Goal: Navigation & Orientation: Find specific page/section

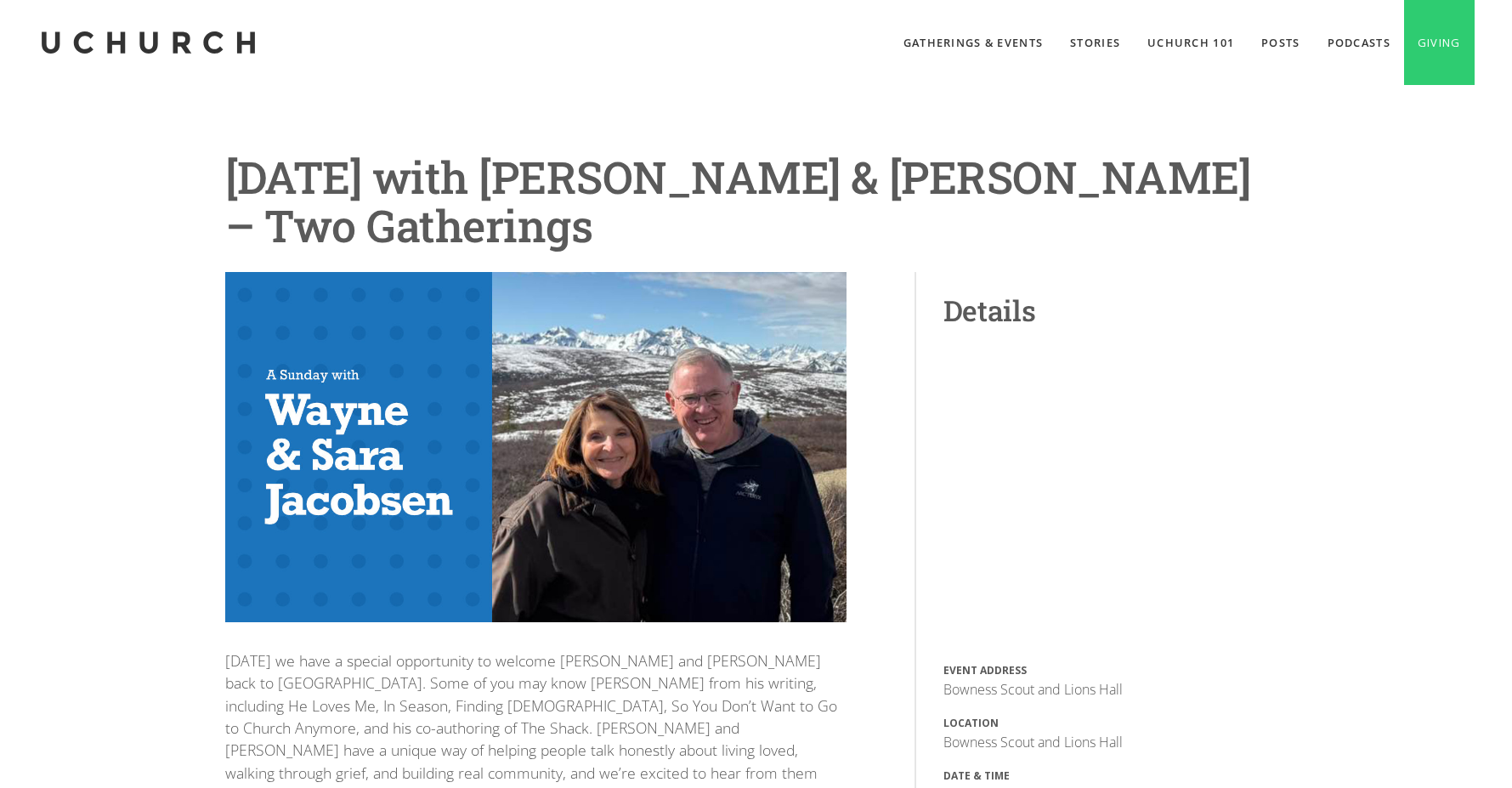
click at [175, 60] on link "home" at bounding box center [147, 42] width 221 height 85
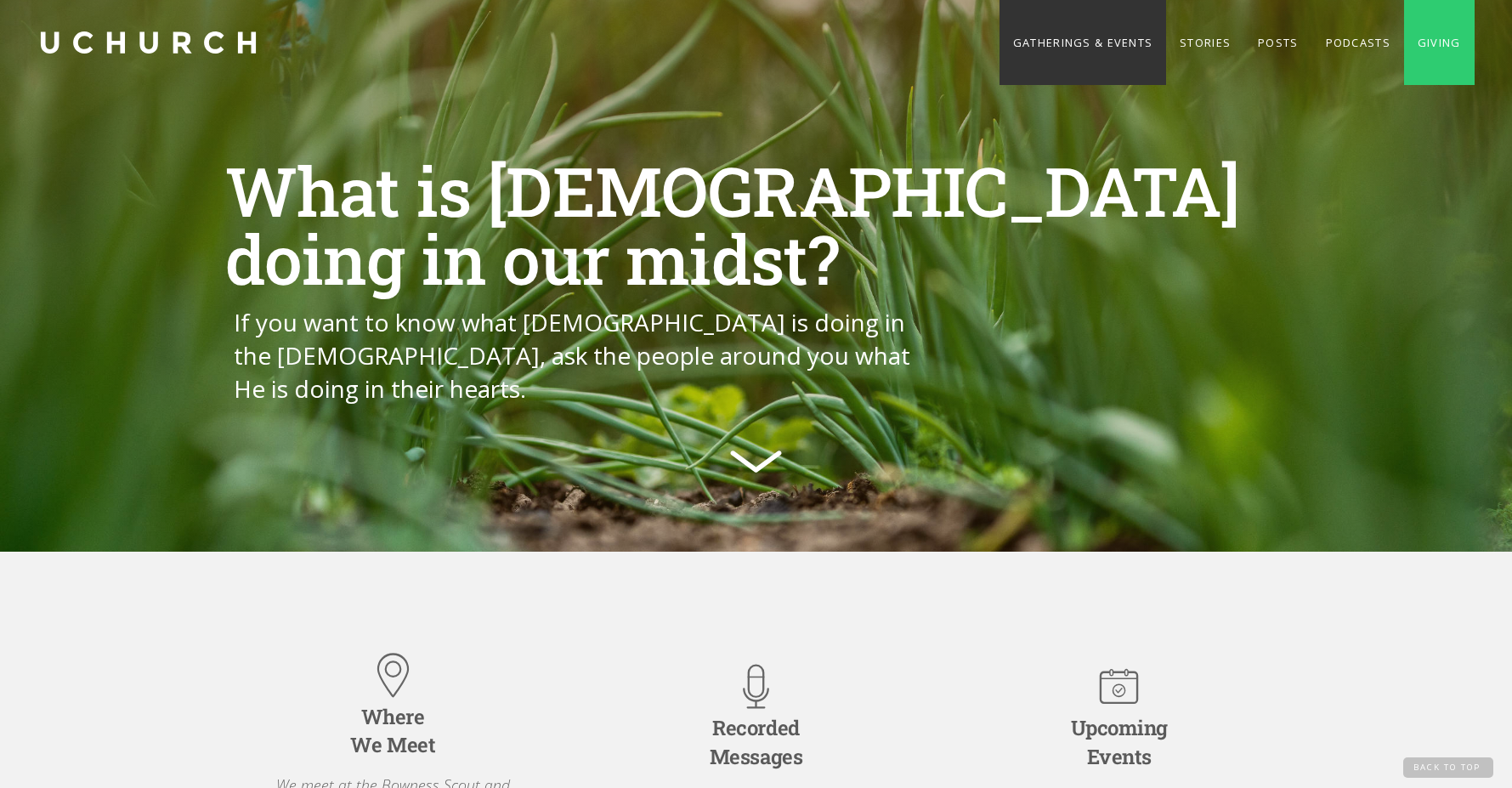
click at [1048, 57] on link "Gatherings & Events" at bounding box center [1083, 42] width 167 height 85
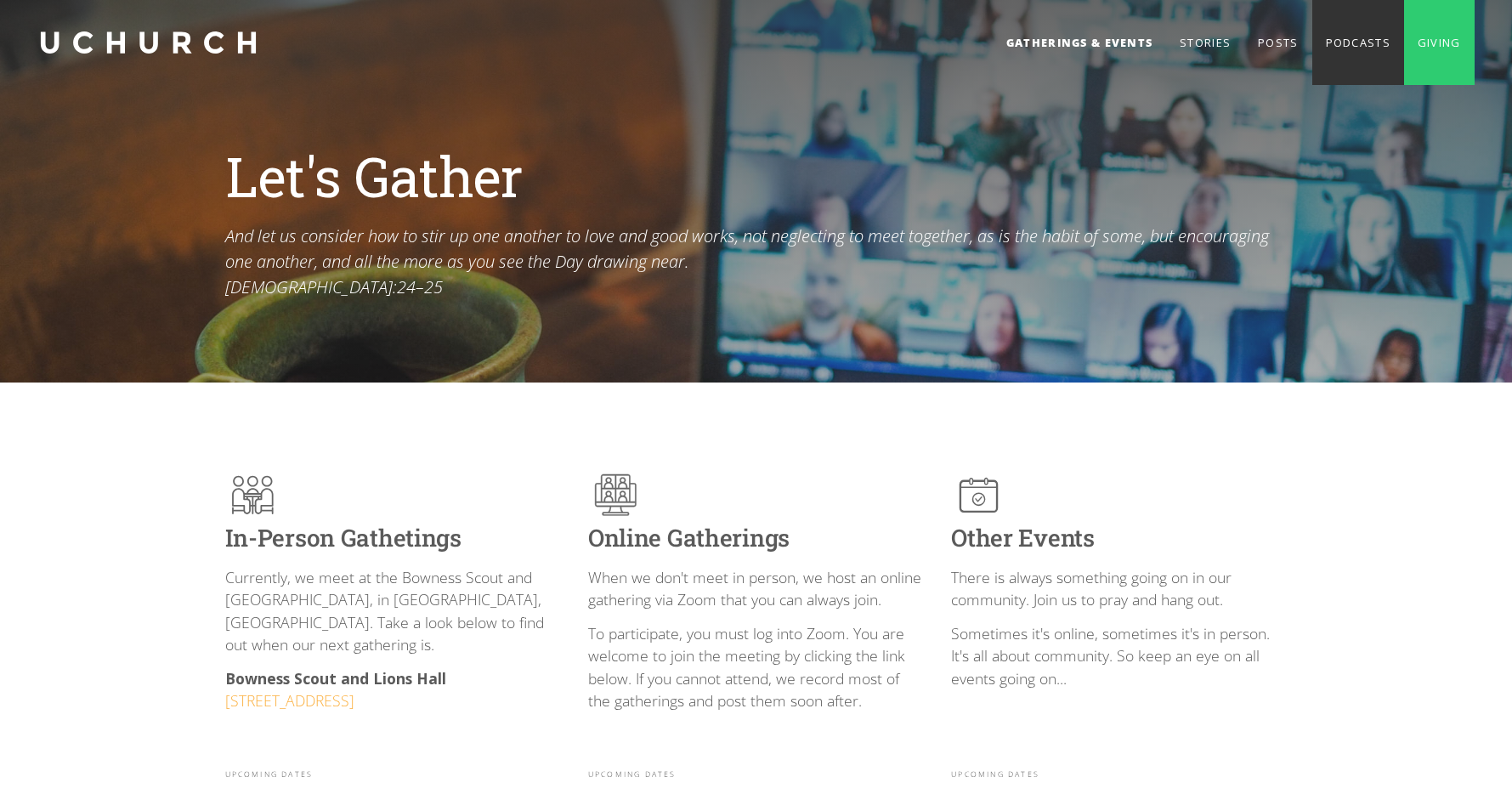
click at [1342, 22] on link "Podcasts" at bounding box center [1359, 42] width 92 height 85
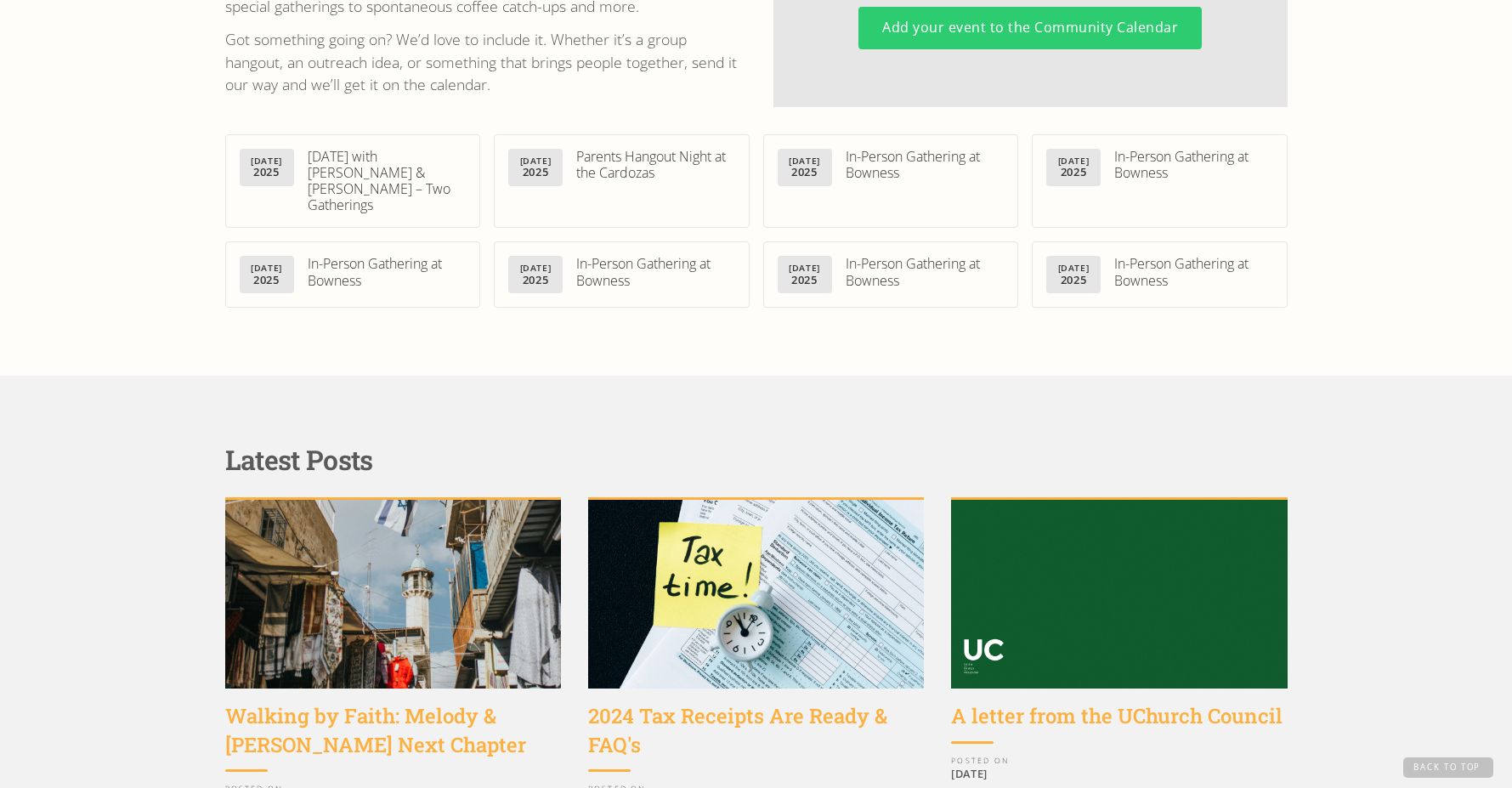
scroll to position [1112, 0]
